Goal: Task Accomplishment & Management: Use online tool/utility

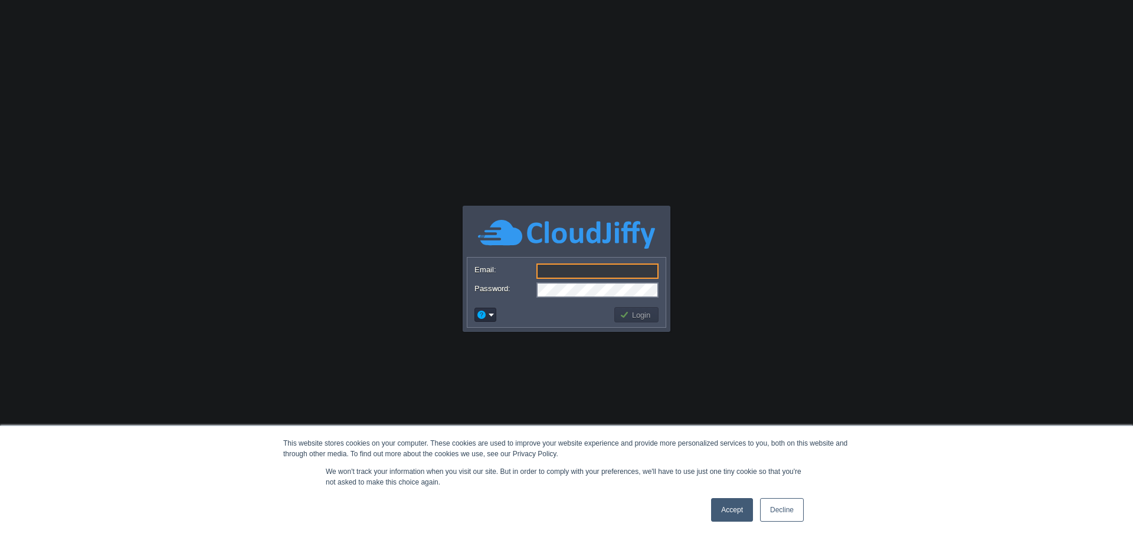
type input "[EMAIL_ADDRESS][DOMAIN_NAME]"
click at [638, 312] on button "Login" at bounding box center [636, 315] width 34 height 11
click at [733, 507] on link "Accept" at bounding box center [732, 510] width 42 height 24
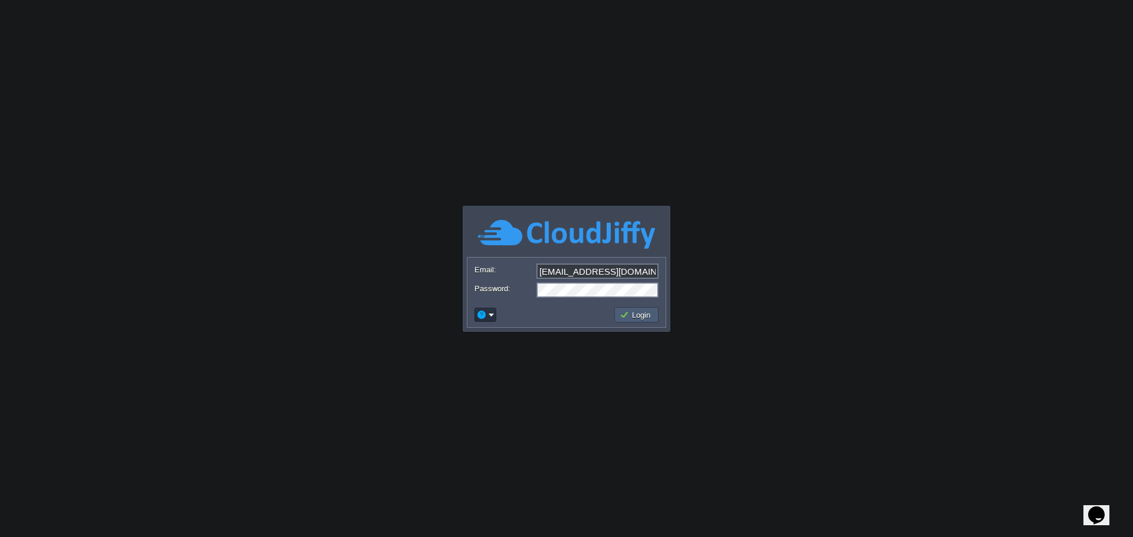
click at [632, 322] on td "Login" at bounding box center [636, 314] width 44 height 15
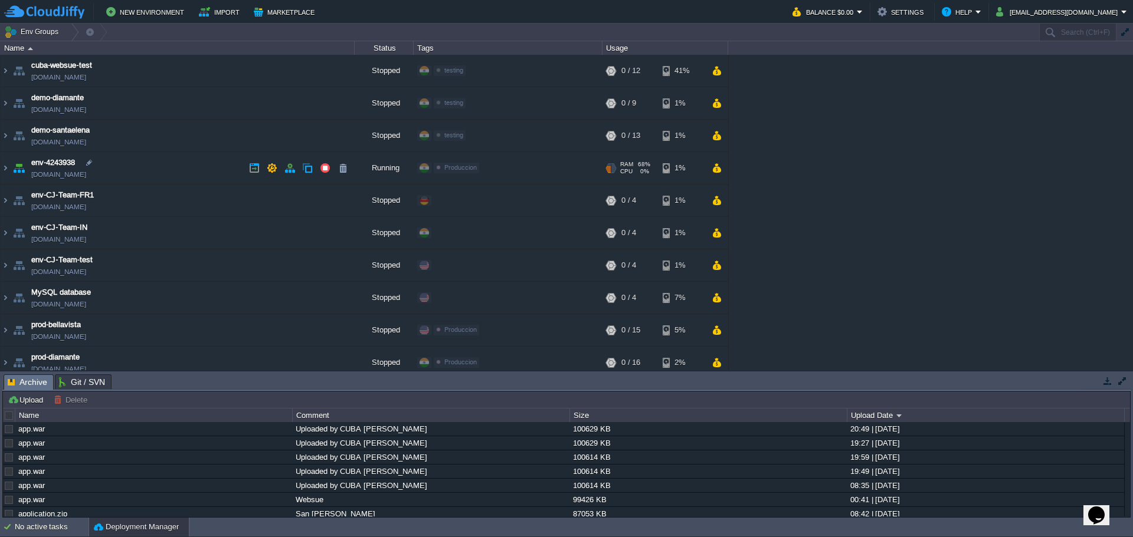
click at [140, 166] on td "env-4243938 [DOMAIN_NAME]" at bounding box center [178, 168] width 354 height 32
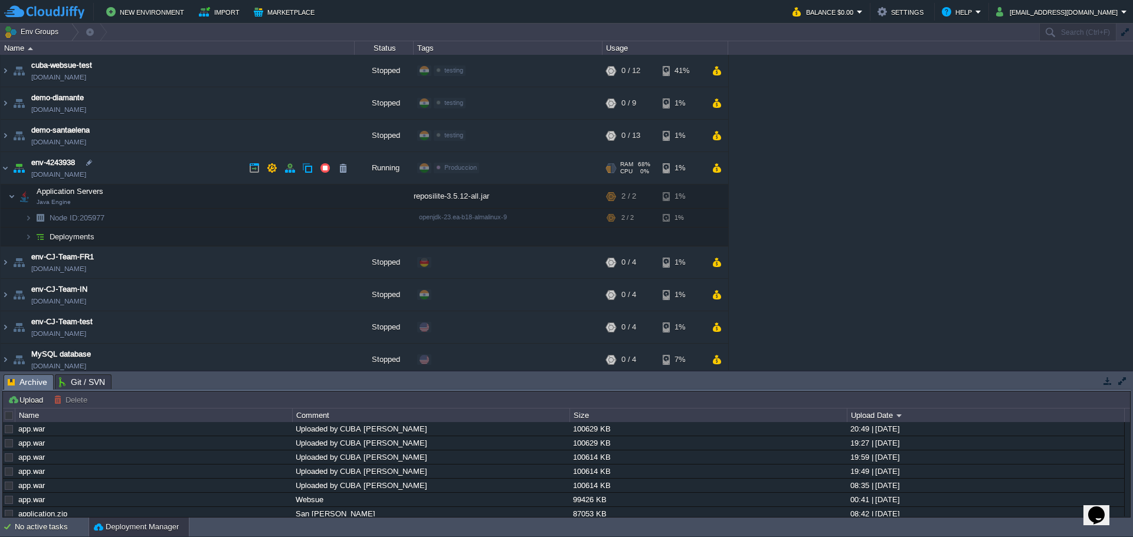
click at [536, 170] on div "Produccion Edit" at bounding box center [507, 168] width 185 height 33
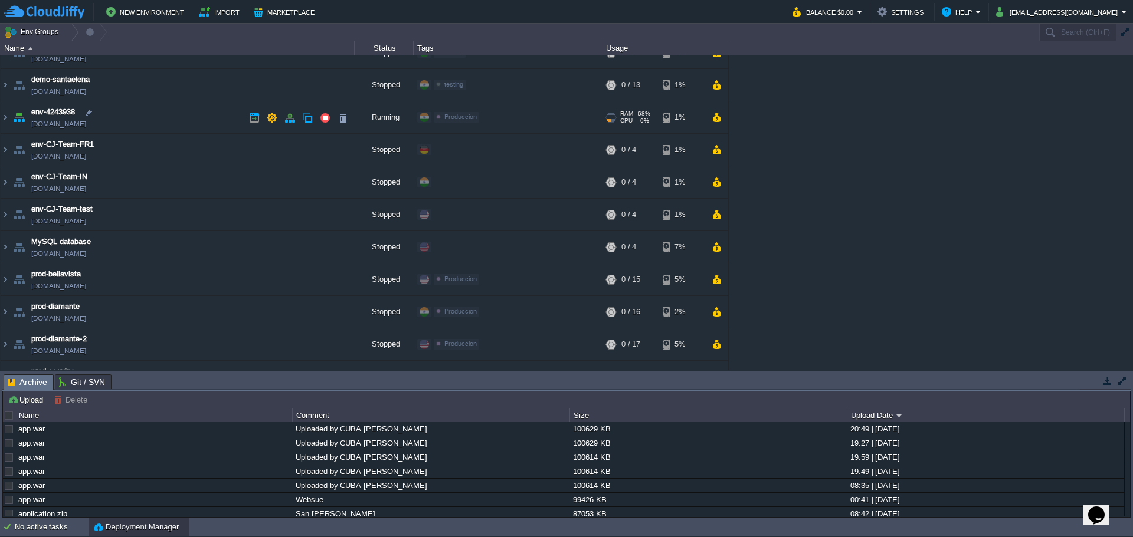
scroll to position [139, 0]
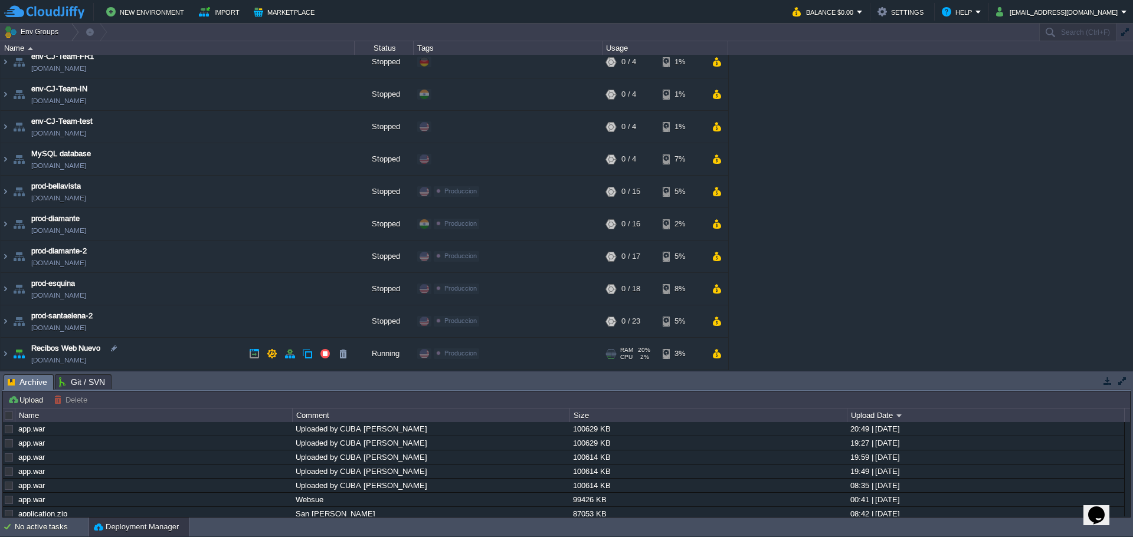
click at [537, 357] on div "Produccion Edit" at bounding box center [507, 354] width 185 height 33
click at [262, 352] on td at bounding box center [254, 354] width 18 height 18
click at [189, 355] on td "Recibos Web Nuevo [DOMAIN_NAME]" at bounding box center [178, 354] width 354 height 32
click at [8, 352] on img at bounding box center [5, 354] width 9 height 32
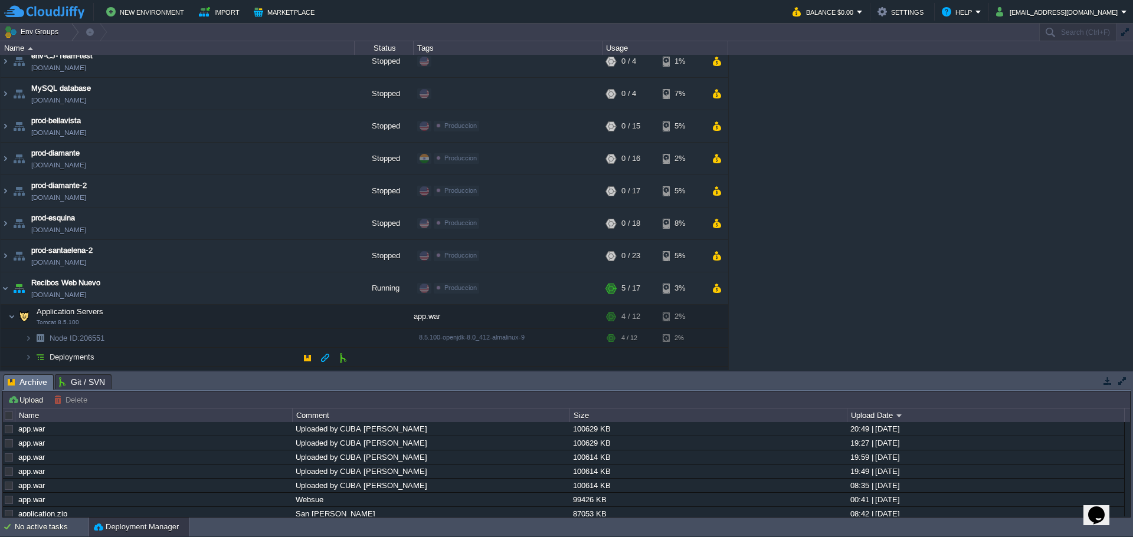
scroll to position [244, 0]
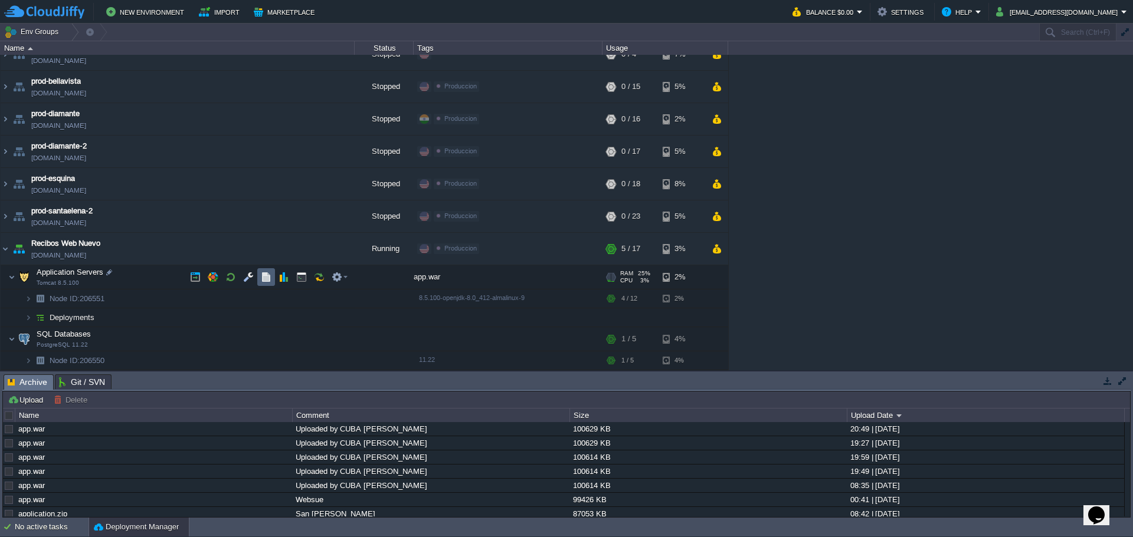
click at [263, 278] on button "button" at bounding box center [266, 277] width 11 height 11
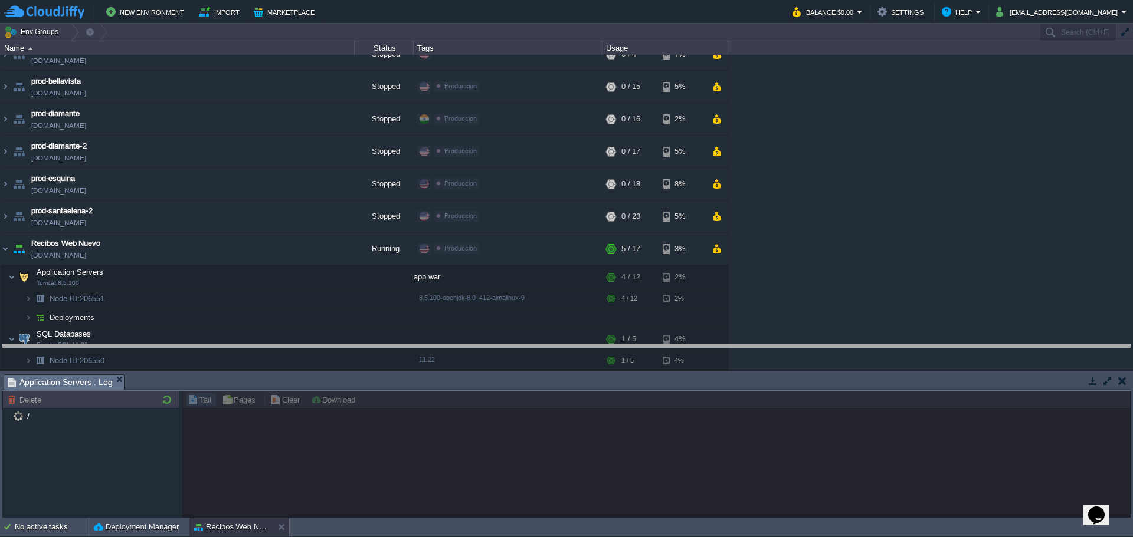
drag, startPoint x: 334, startPoint y: 381, endPoint x: 335, endPoint y: 342, distance: 38.4
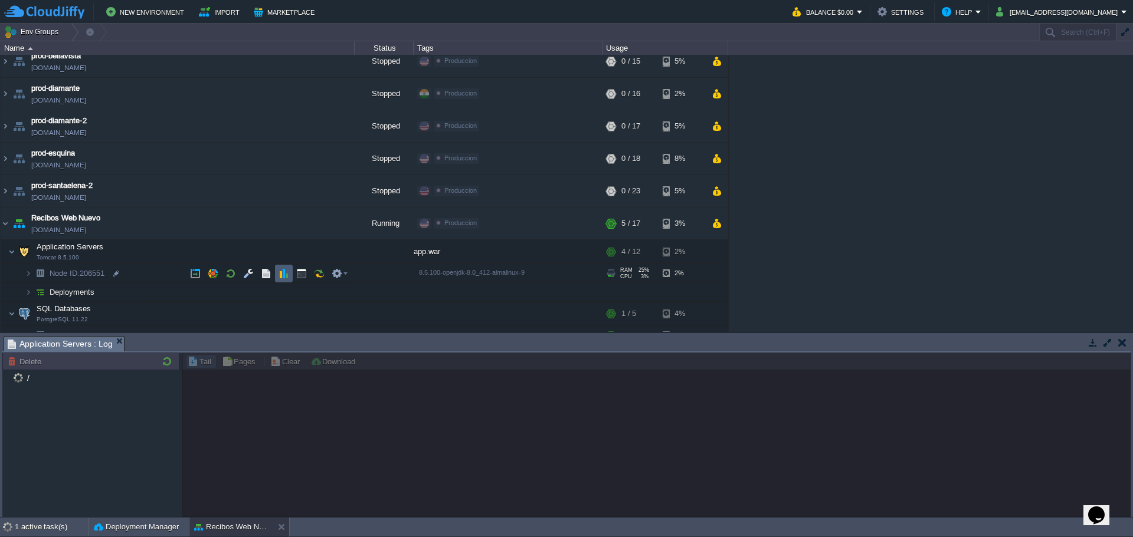
scroll to position [282, 0]
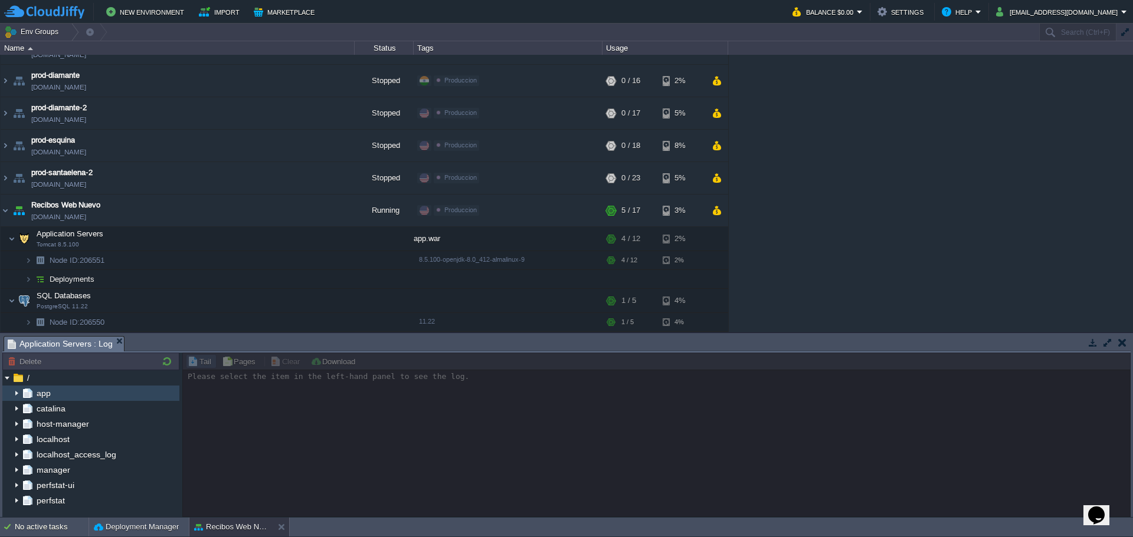
click at [85, 398] on div "app" at bounding box center [90, 393] width 177 height 15
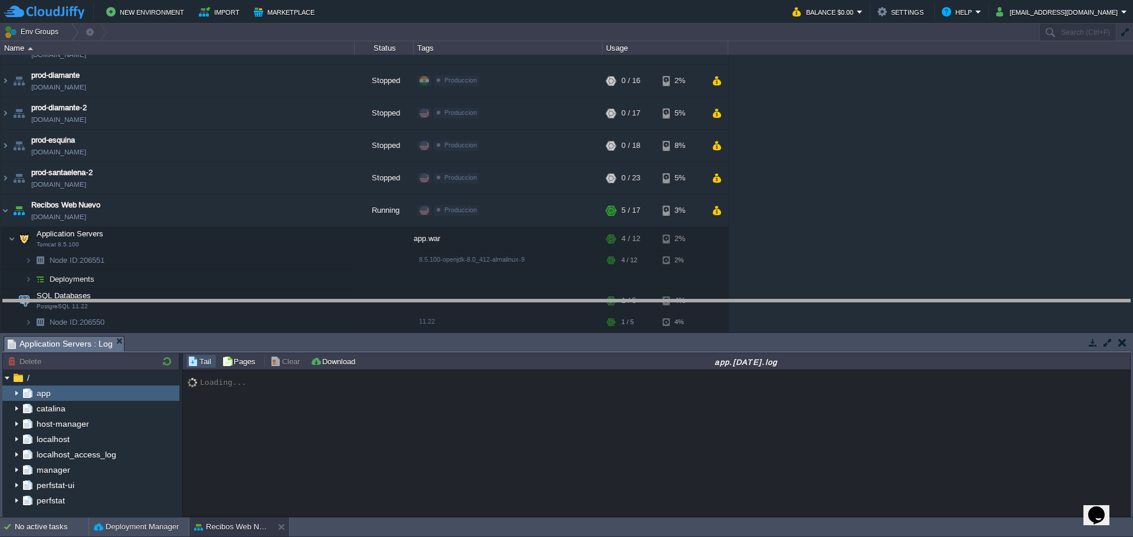
drag, startPoint x: 376, startPoint y: 347, endPoint x: 391, endPoint y: 244, distance: 104.3
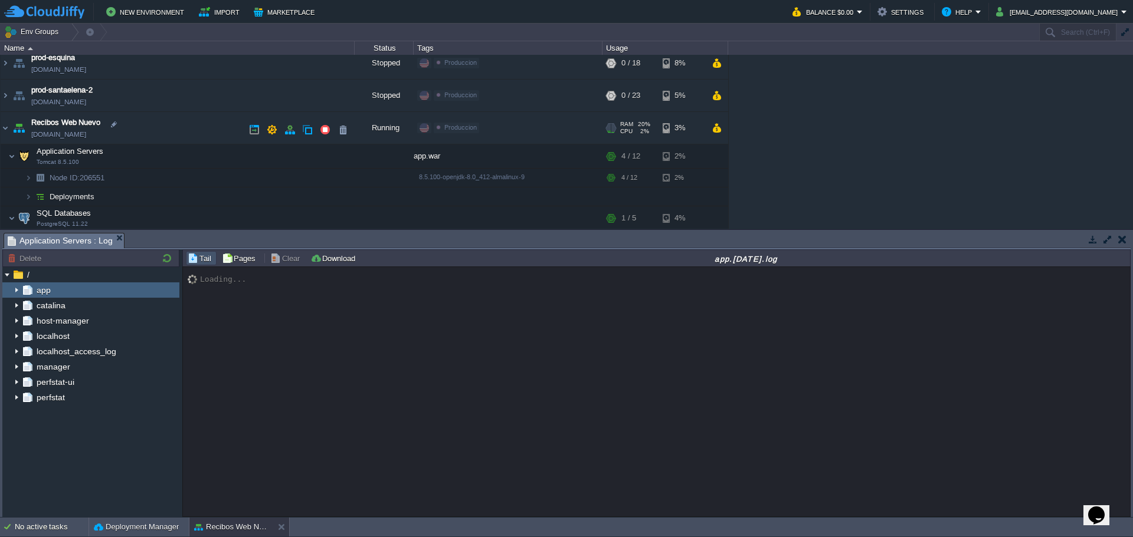
scroll to position [385, 0]
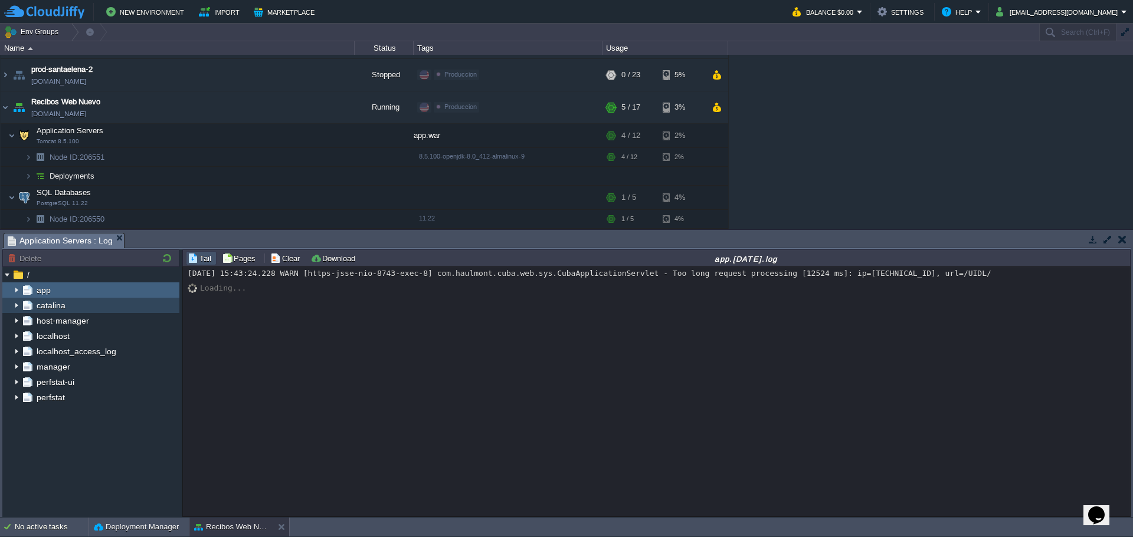
click at [67, 303] on div "catalina" at bounding box center [90, 305] width 177 height 15
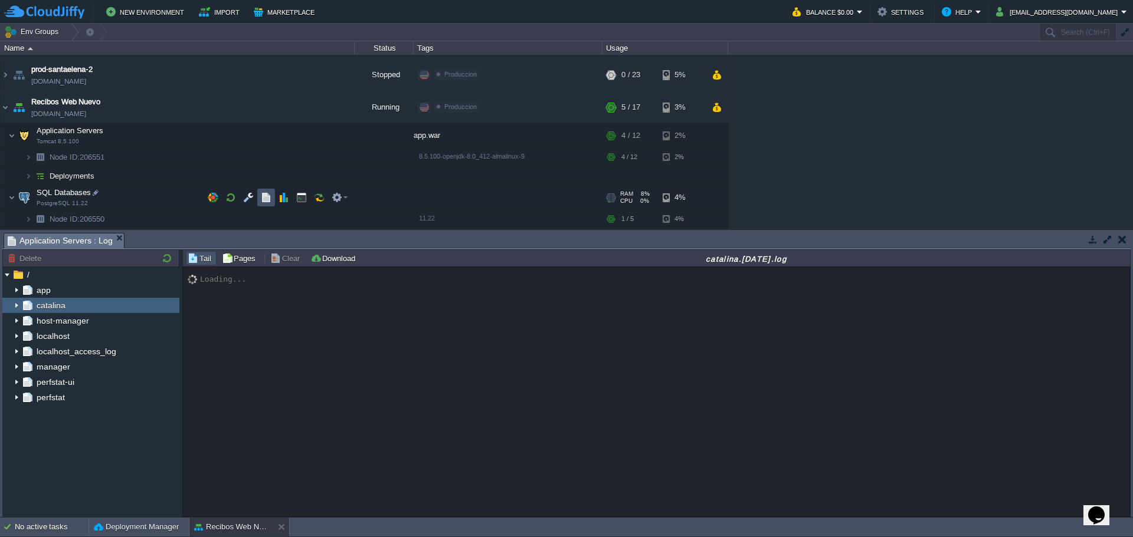
click at [270, 199] on button "button" at bounding box center [266, 197] width 11 height 11
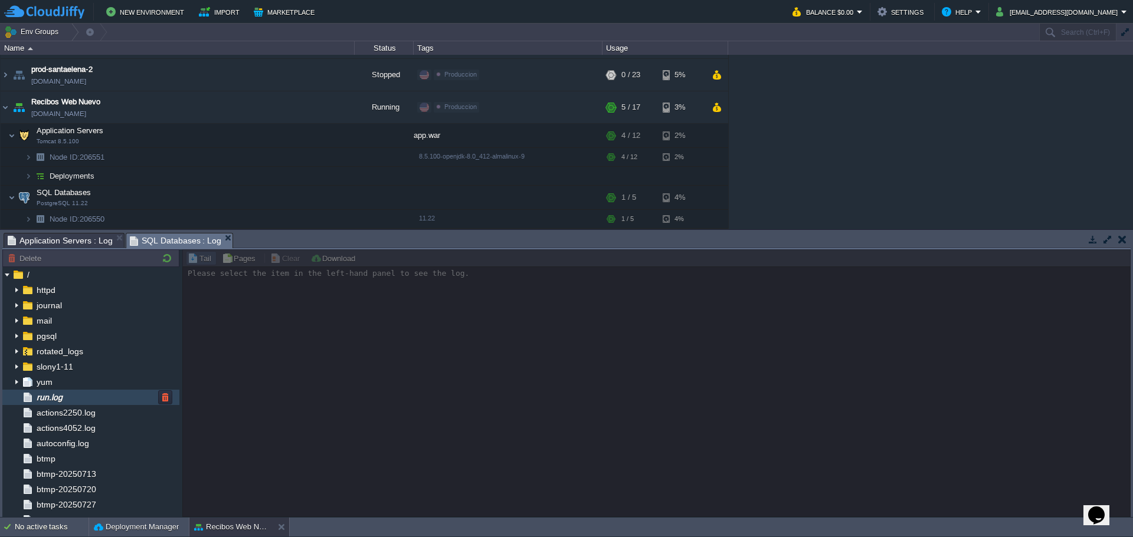
click at [55, 395] on span "run.log" at bounding box center [49, 397] width 30 height 11
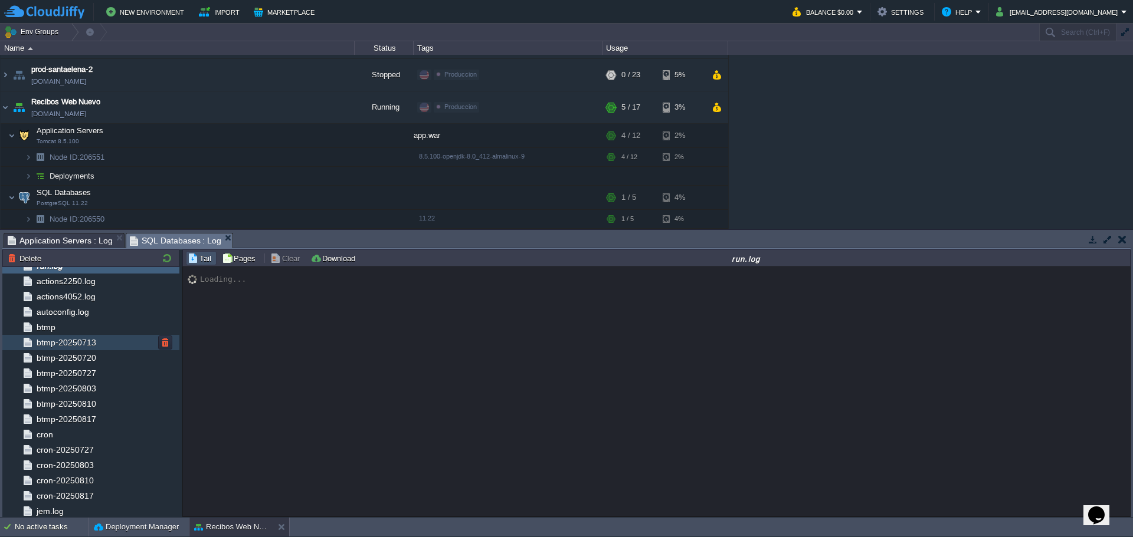
scroll to position [0, 0]
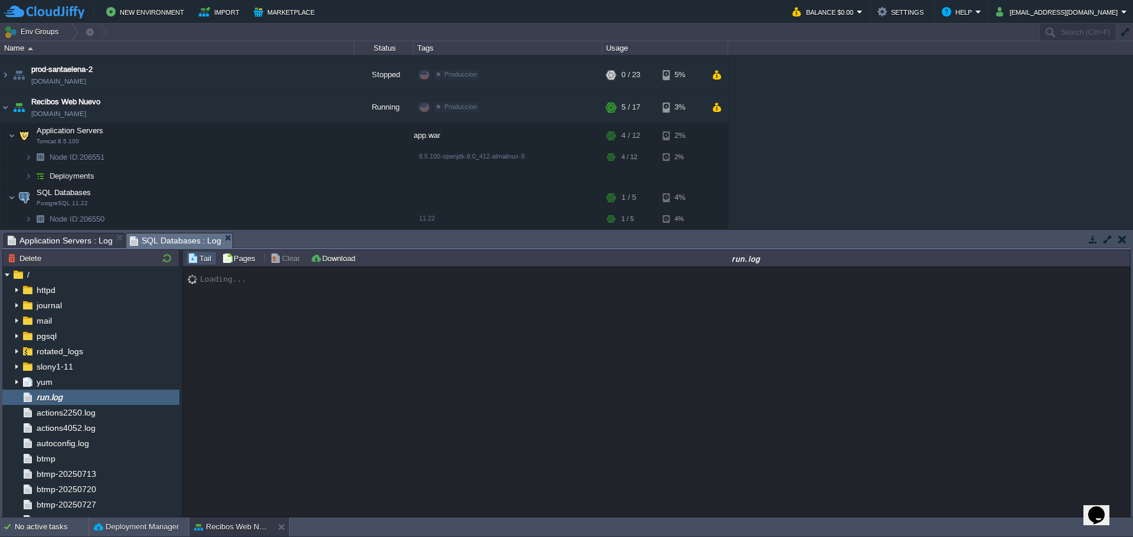
click at [73, 244] on span "Application Servers : Log" at bounding box center [60, 241] width 105 height 14
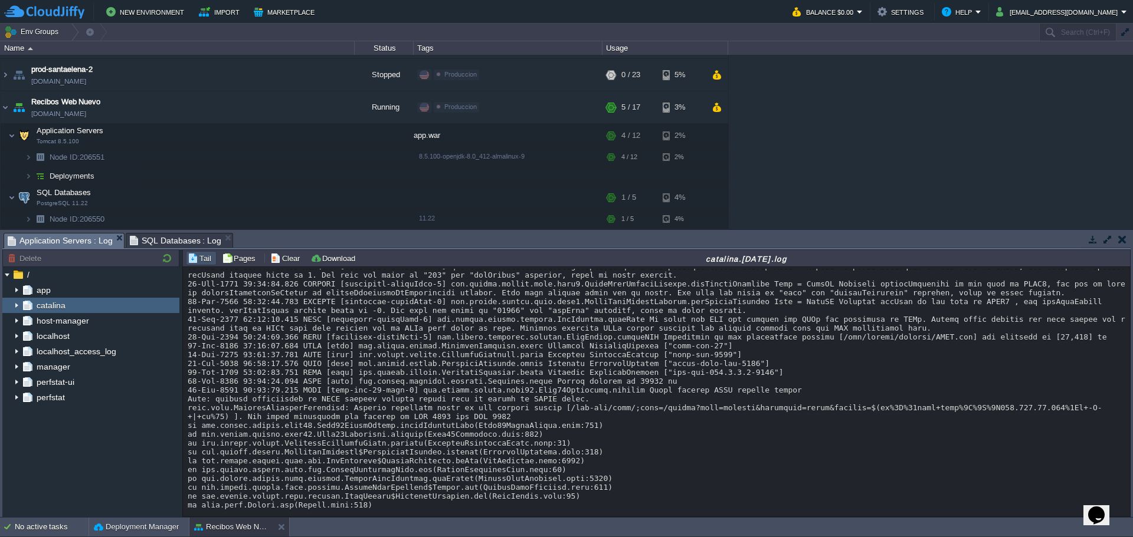
scroll to position [194, 0]
drag, startPoint x: 358, startPoint y: 396, endPoint x: 486, endPoint y: 403, distance: 128.2
click at [471, 396] on div at bounding box center [656, 292] width 937 height 434
click at [234, 132] on button "button" at bounding box center [230, 135] width 11 height 11
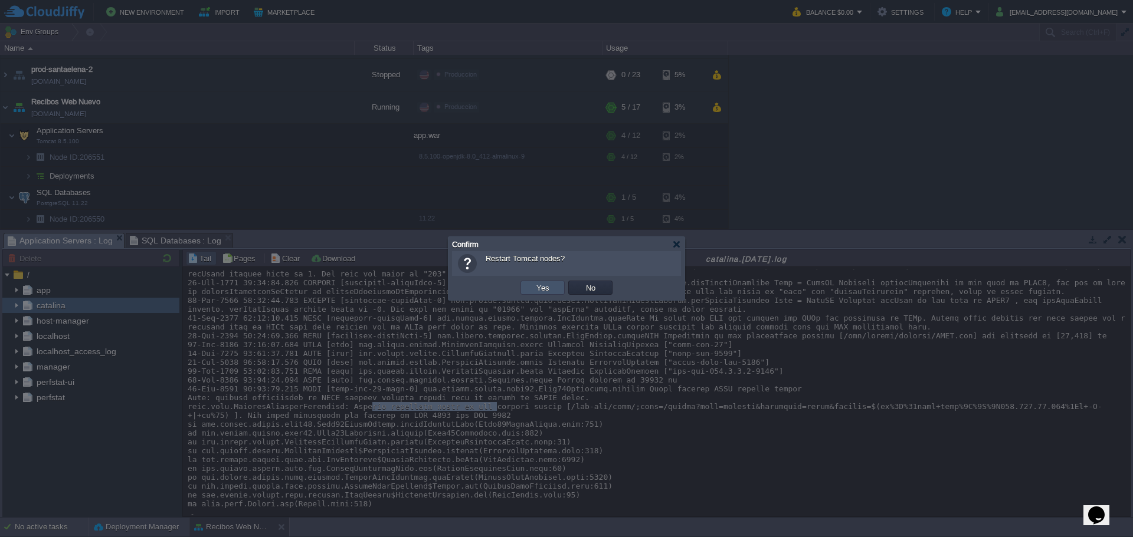
click at [542, 287] on button "Yes" at bounding box center [543, 288] width 20 height 11
